Goal: Transaction & Acquisition: Purchase product/service

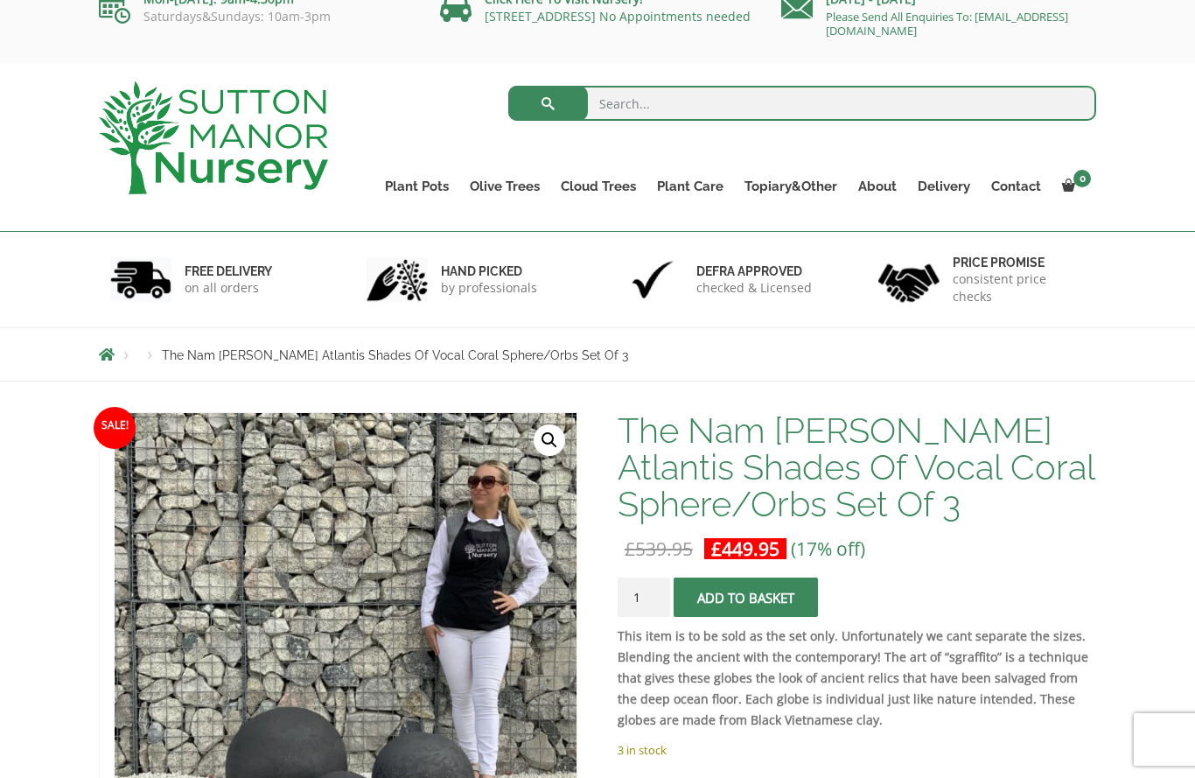
scroll to position [21, 0]
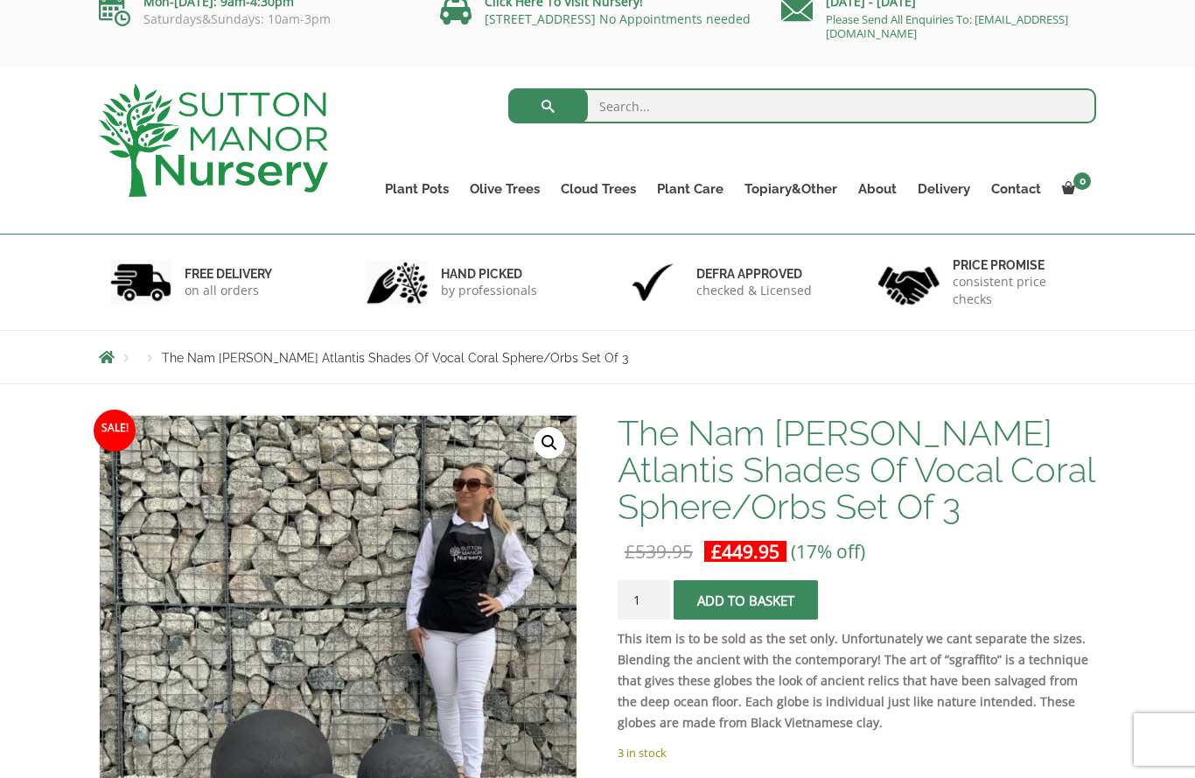
click at [1162, 132] on div "Search for: Plant Pots Resin Bonded Pots The Amalfi Pots The Milan Pots The Cap…" at bounding box center [597, 150] width 1195 height 168
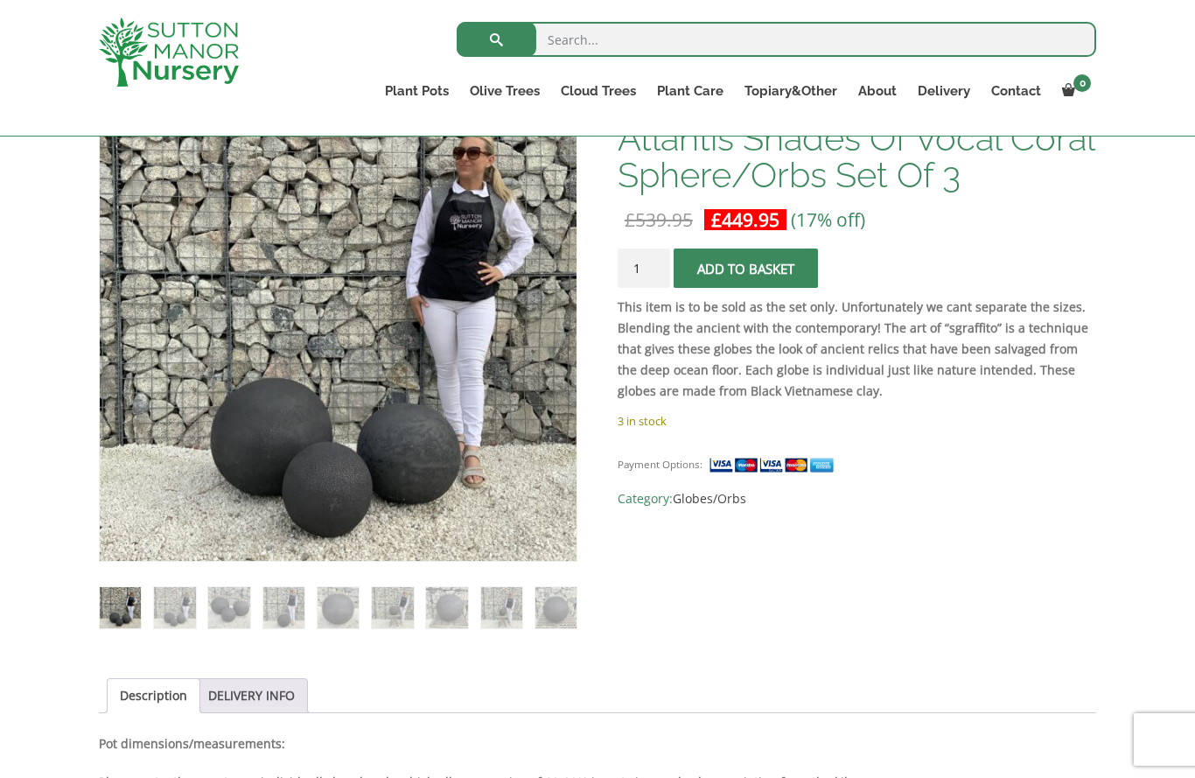
scroll to position [320, 0]
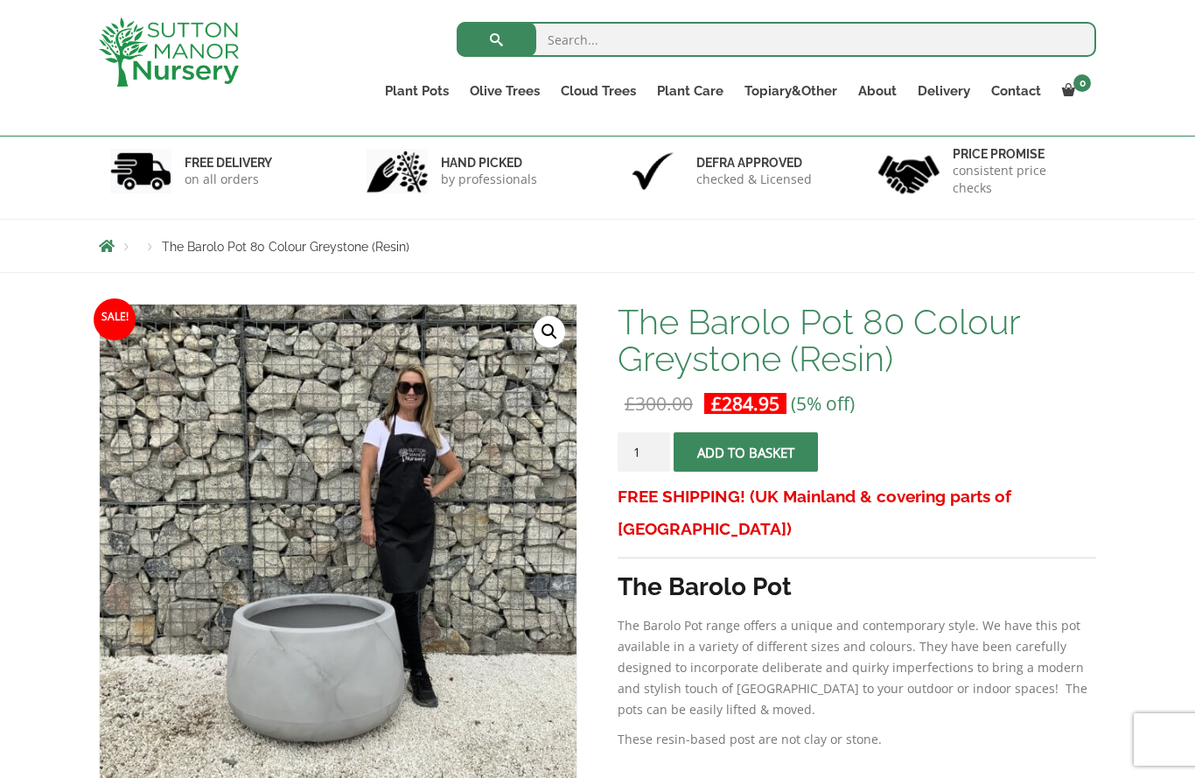
scroll to position [99, 0]
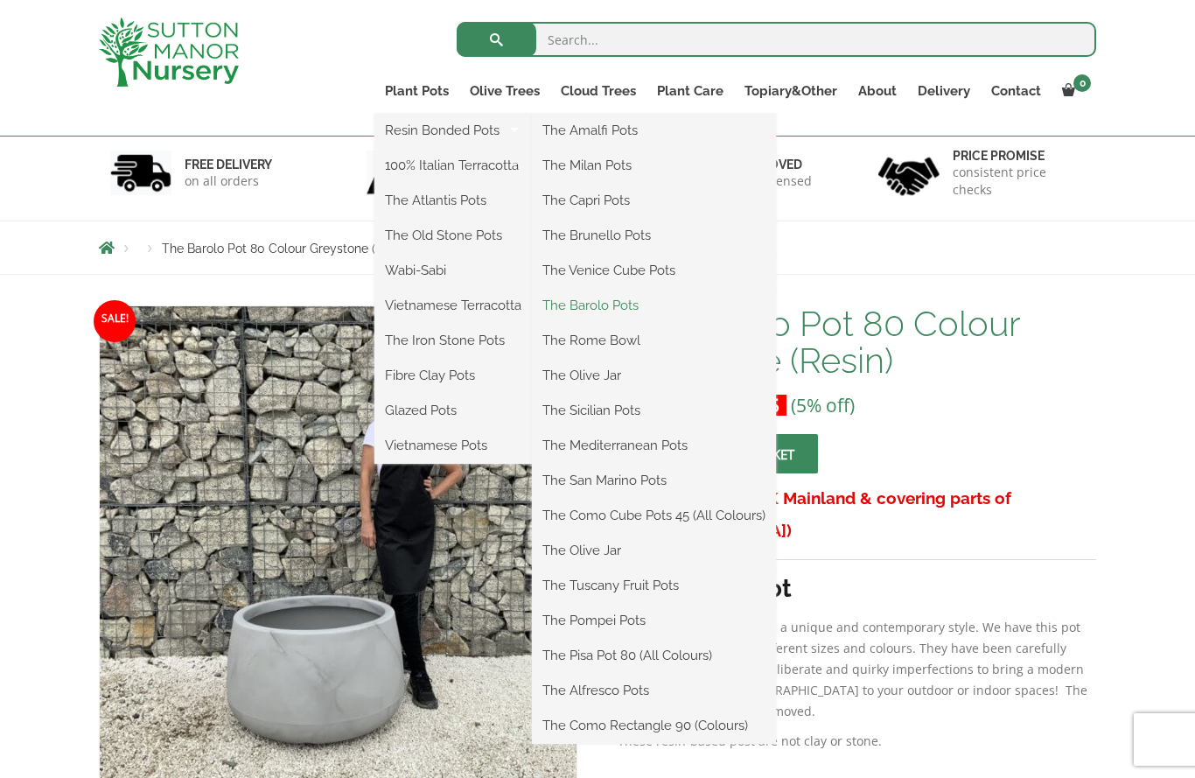
click at [633, 316] on link "The Barolo Pots" at bounding box center [654, 305] width 244 height 26
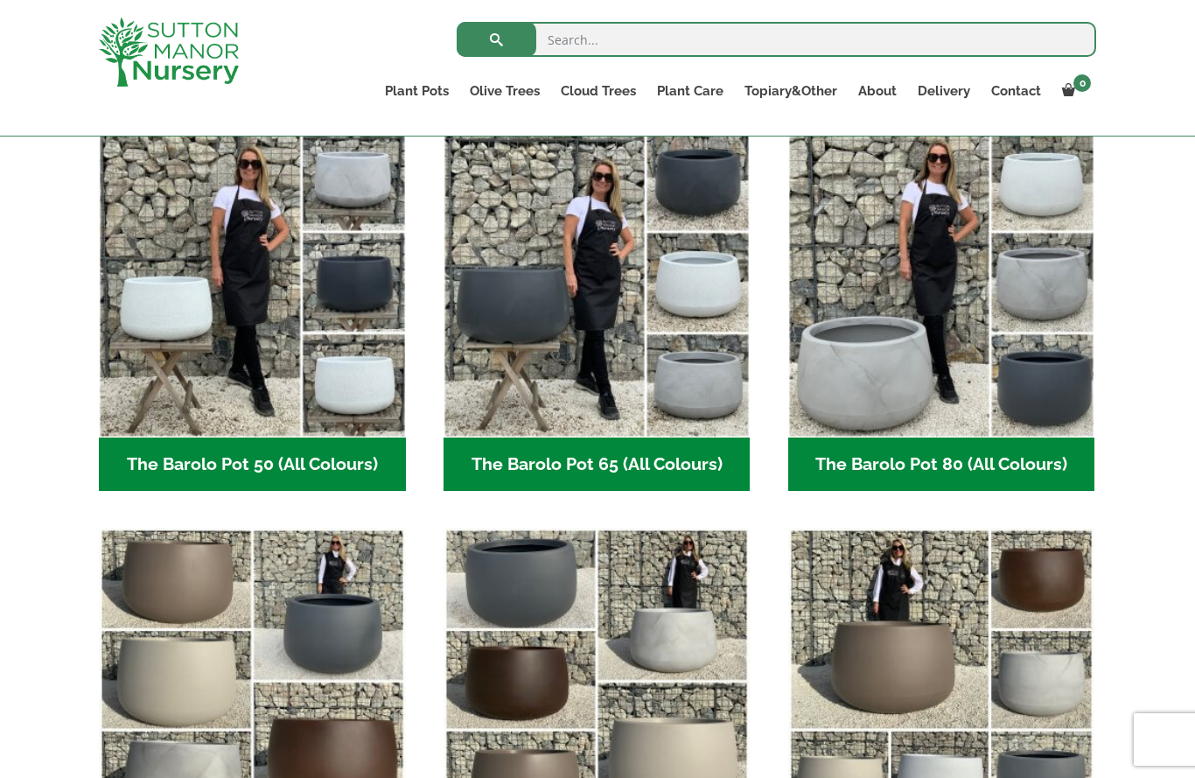
scroll to position [465, 0]
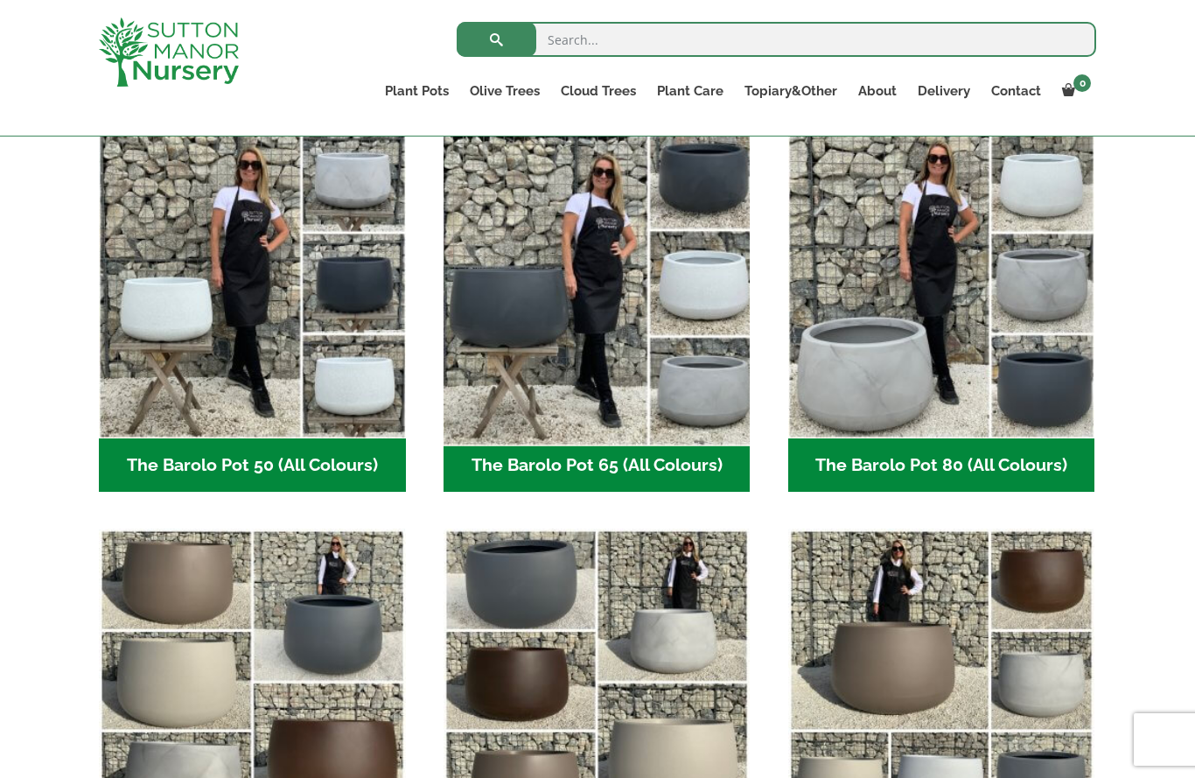
click at [584, 339] on img "Visit product category The Barolo Pot 65 (All Colours)" at bounding box center [597, 284] width 322 height 322
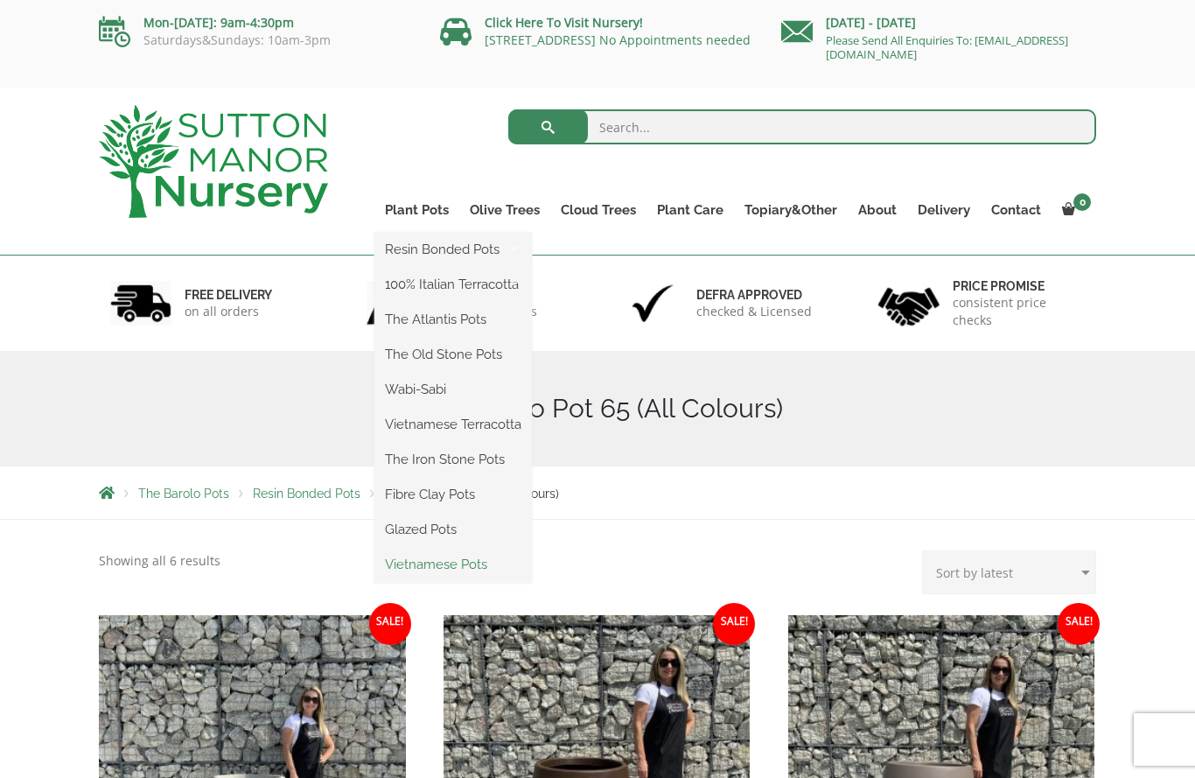
click at [479, 566] on link "Vietnamese Pots" at bounding box center [452, 564] width 157 height 26
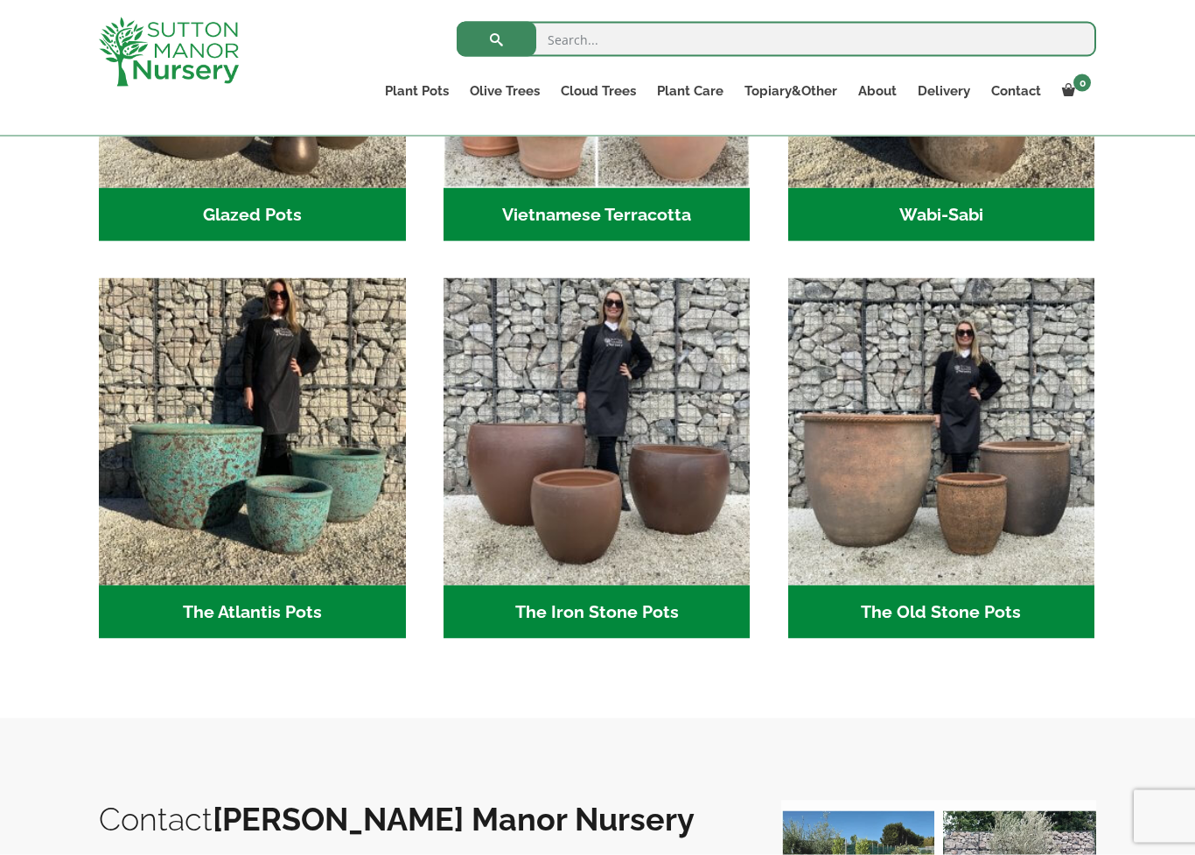
scroll to position [780, 0]
click at [283, 605] on h2 "The Atlantis Pots (11)" at bounding box center [252, 611] width 307 height 54
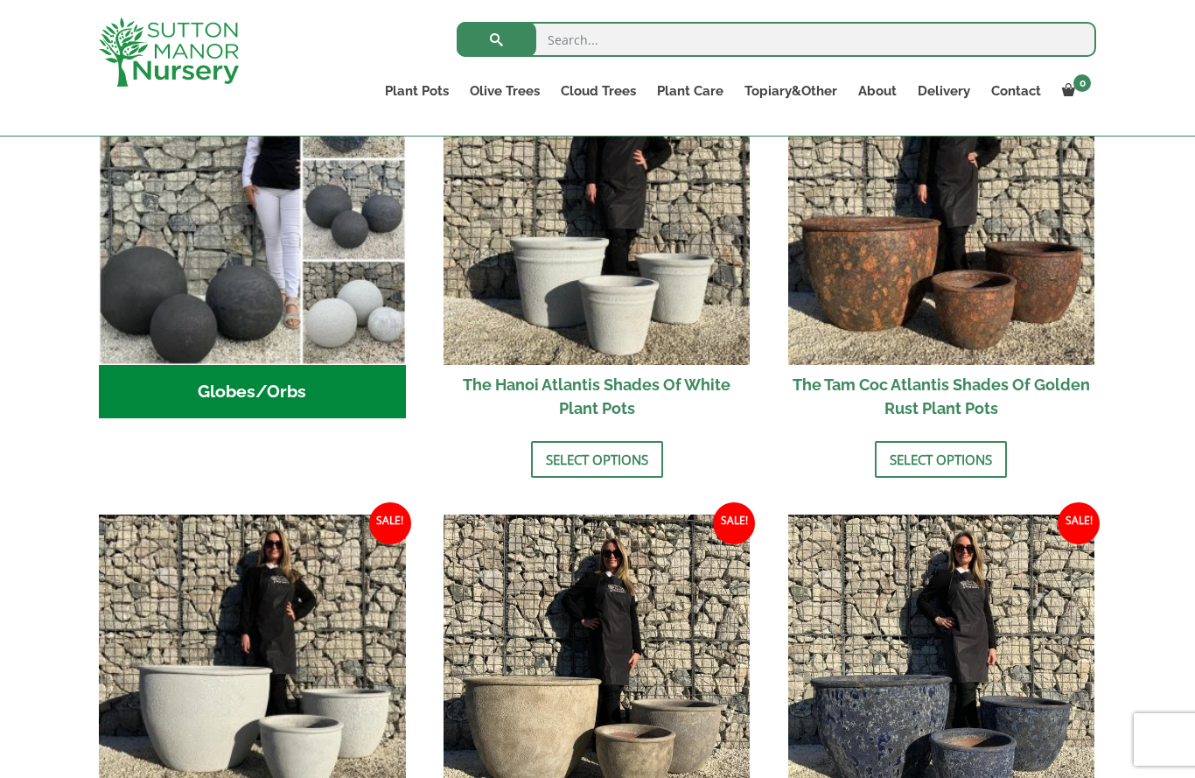
scroll to position [615, 0]
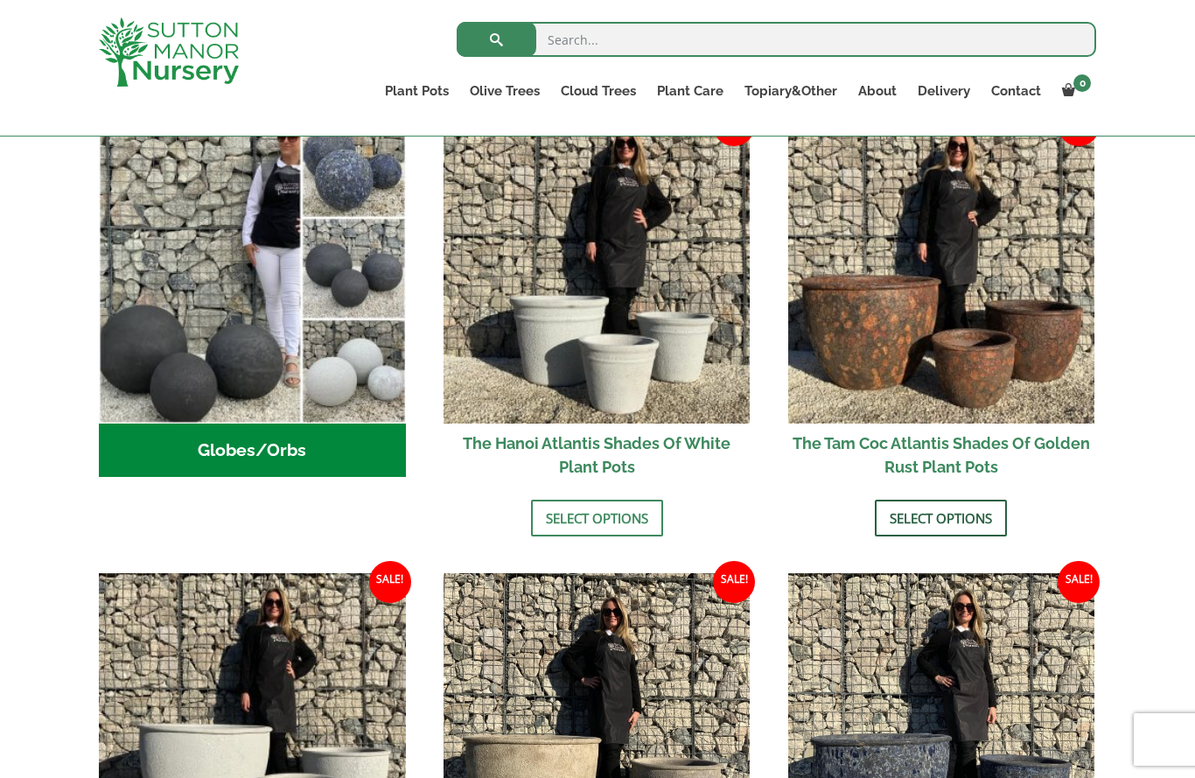
click at [970, 516] on link "Select options" at bounding box center [941, 518] width 132 height 37
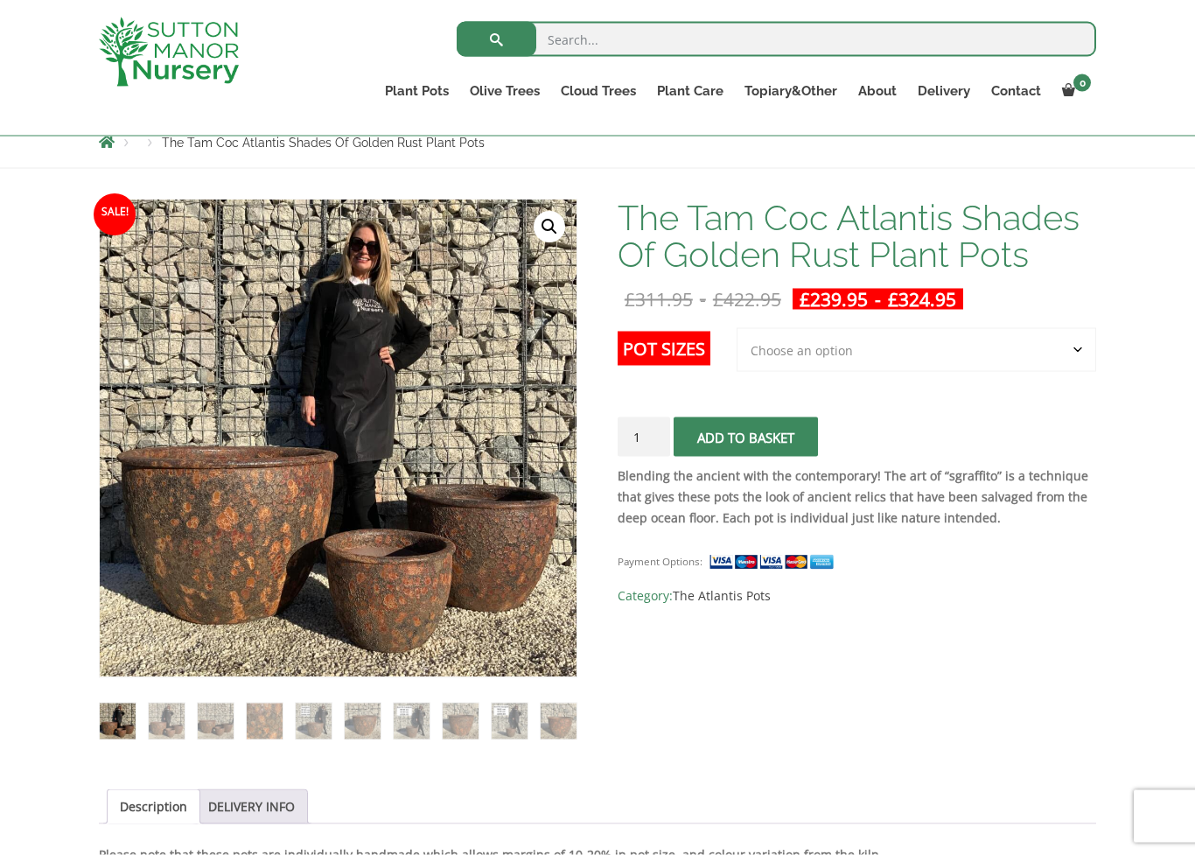
scroll to position [206, 0]
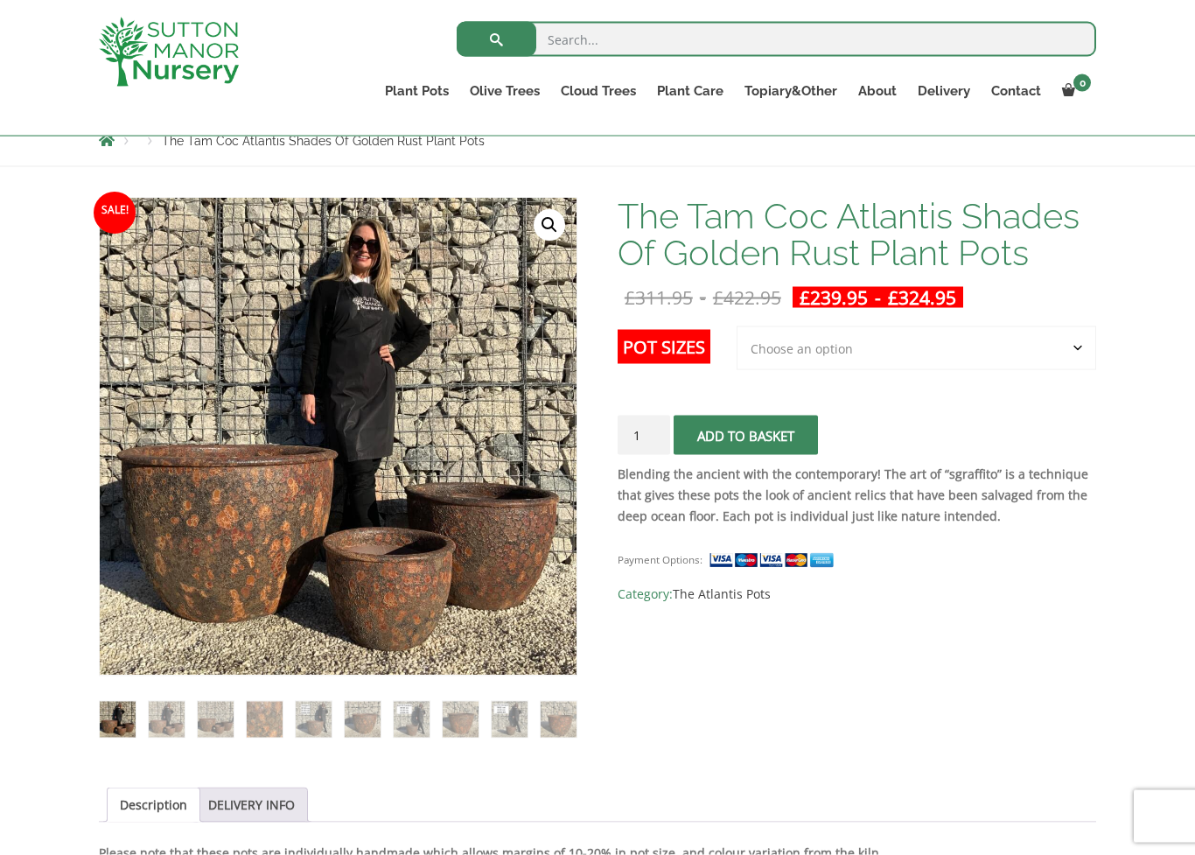
click at [1068, 354] on select "Choose an option 3rd to Largest Pot In The Picture 2nd to Largest Pot In The Pi…" at bounding box center [917, 348] width 360 height 44
select select "2nd to Largest Pot In The Picture"
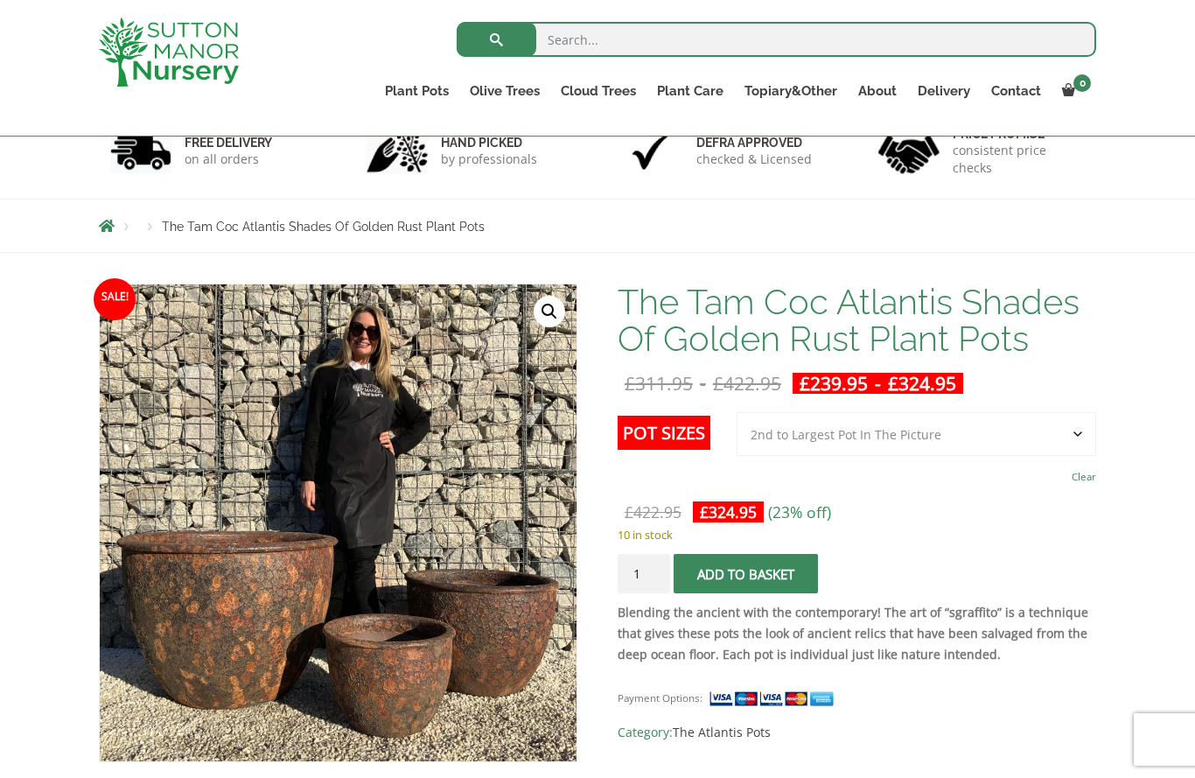
scroll to position [0, 0]
